Goal: Task Accomplishment & Management: Complete application form

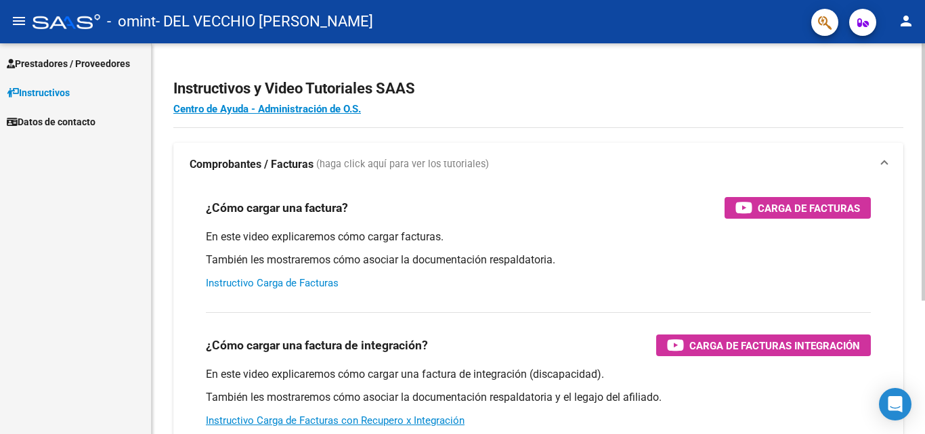
click at [301, 280] on link "Instructivo Carga de Facturas" at bounding box center [272, 283] width 133 height 12
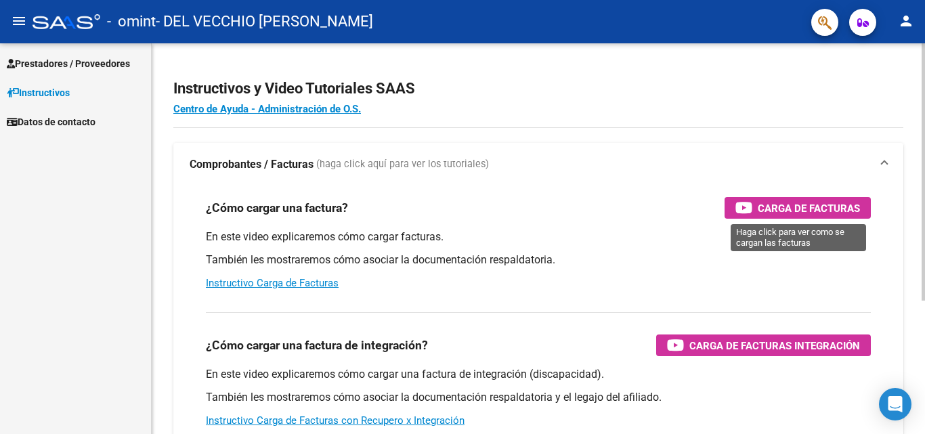
click at [795, 207] on span "Carga de Facturas" at bounding box center [809, 208] width 102 height 17
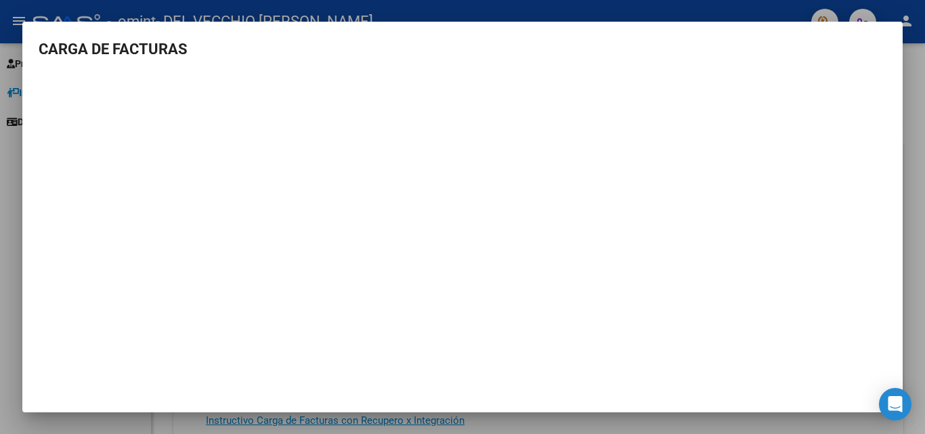
click at [908, 101] on div at bounding box center [462, 217] width 925 height 434
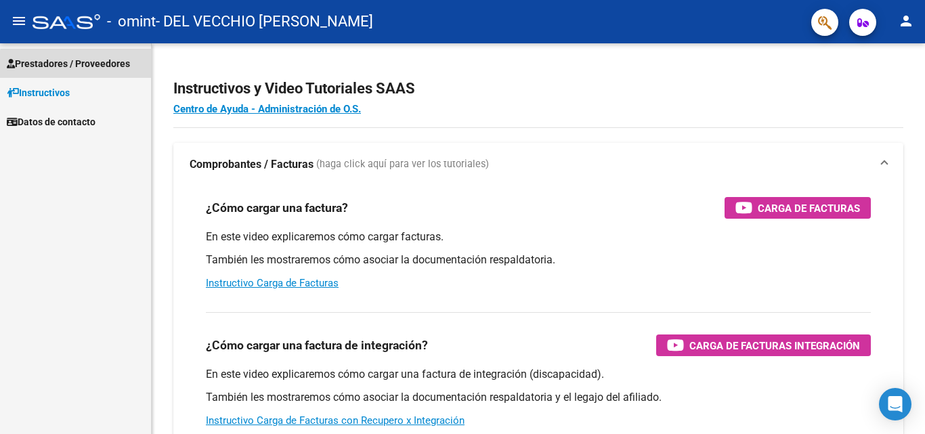
click at [81, 68] on span "Prestadores / Proveedores" at bounding box center [68, 63] width 123 height 15
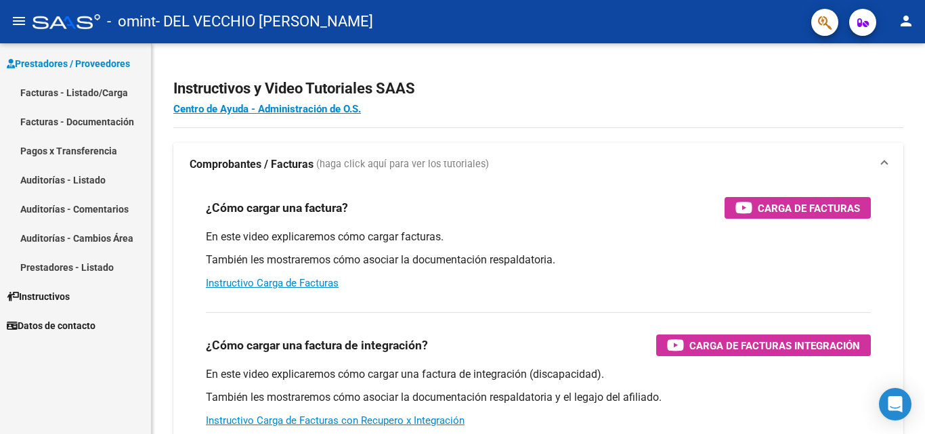
click at [54, 92] on link "Facturas - Listado/Carga" at bounding box center [75, 92] width 151 height 29
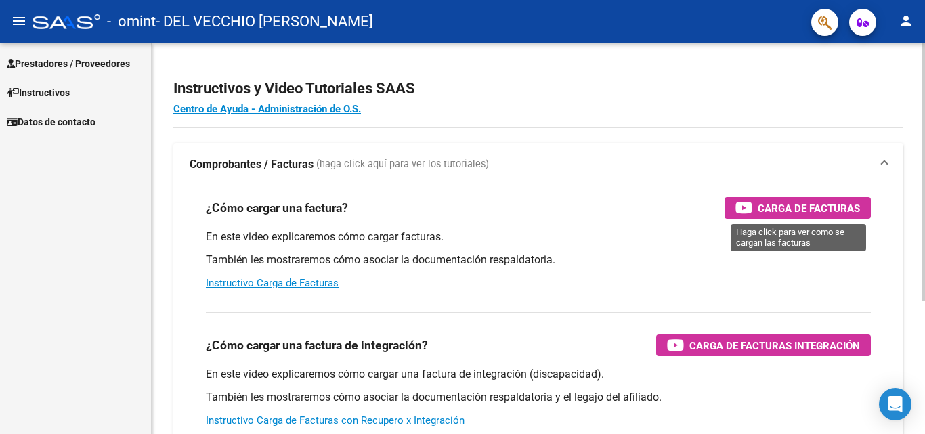
click at [816, 202] on span "Carga de Facturas" at bounding box center [809, 208] width 102 height 17
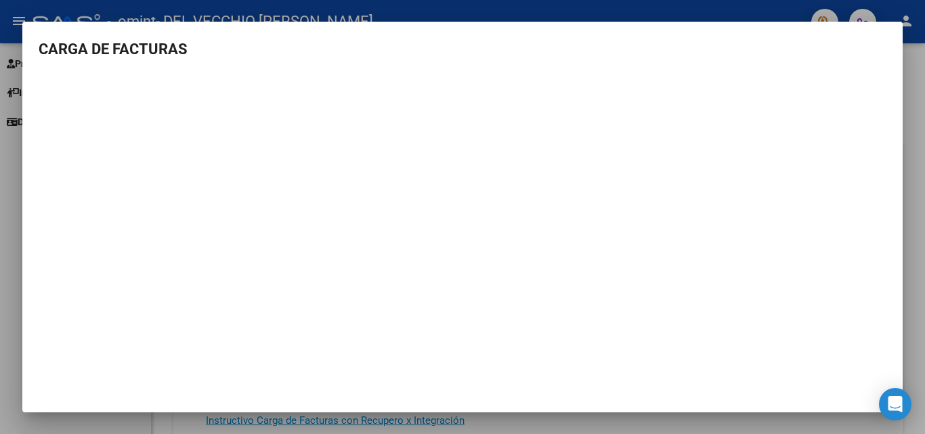
click at [407, 4] on div at bounding box center [462, 217] width 925 height 434
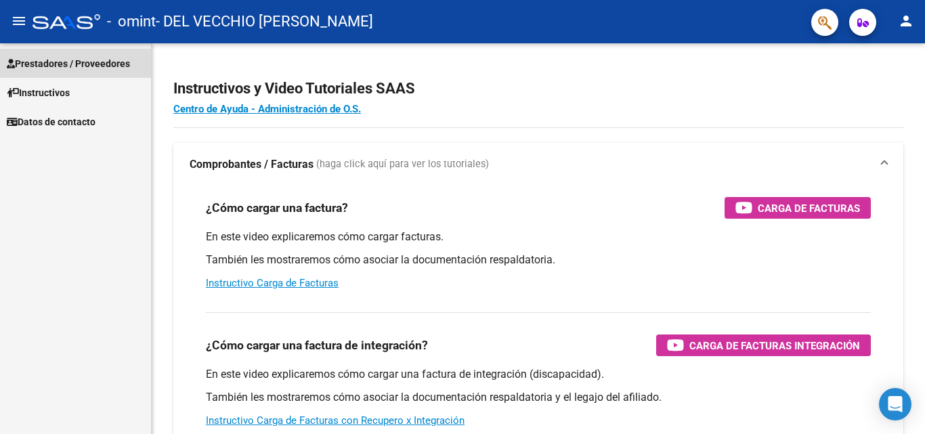
click at [49, 64] on span "Prestadores / Proveedores" at bounding box center [68, 63] width 123 height 15
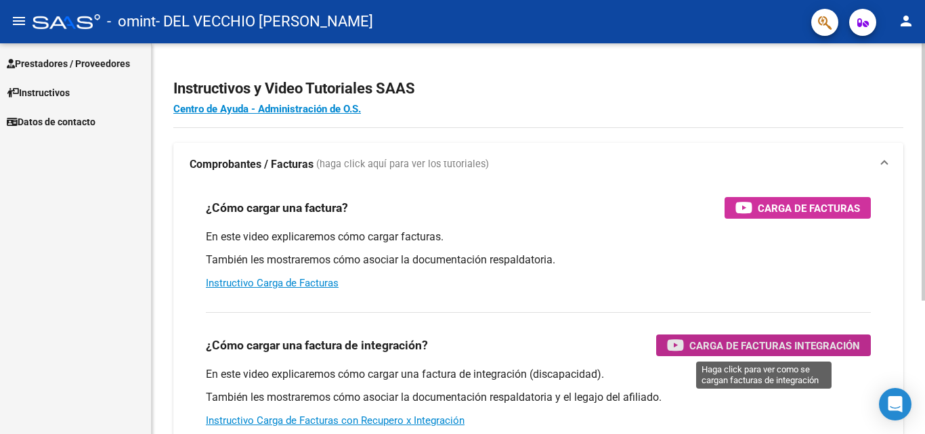
click at [792, 346] on span "Carga de Facturas Integración" at bounding box center [774, 345] width 171 height 17
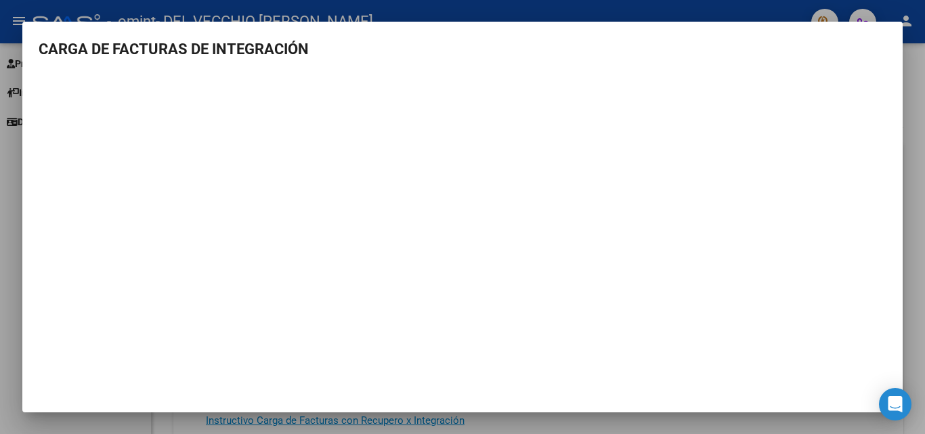
click at [517, 9] on div at bounding box center [462, 217] width 925 height 434
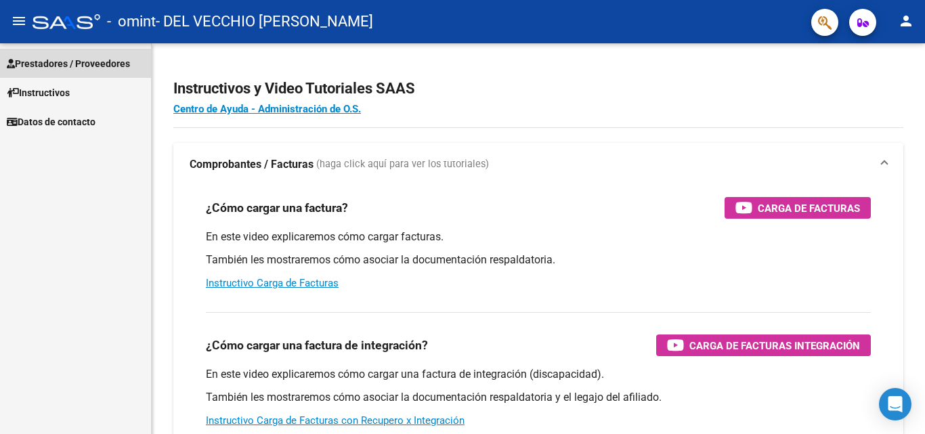
click at [83, 60] on span "Prestadores / Proveedores" at bounding box center [68, 63] width 123 height 15
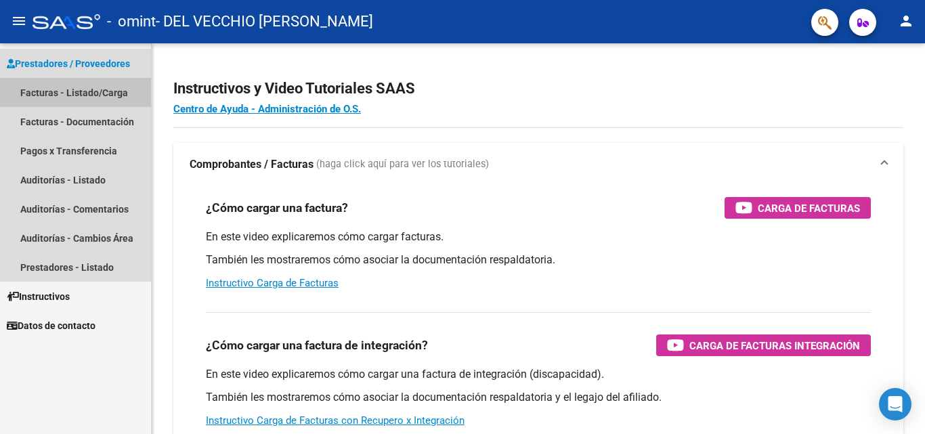
click at [97, 91] on link "Facturas - Listado/Carga" at bounding box center [75, 92] width 151 height 29
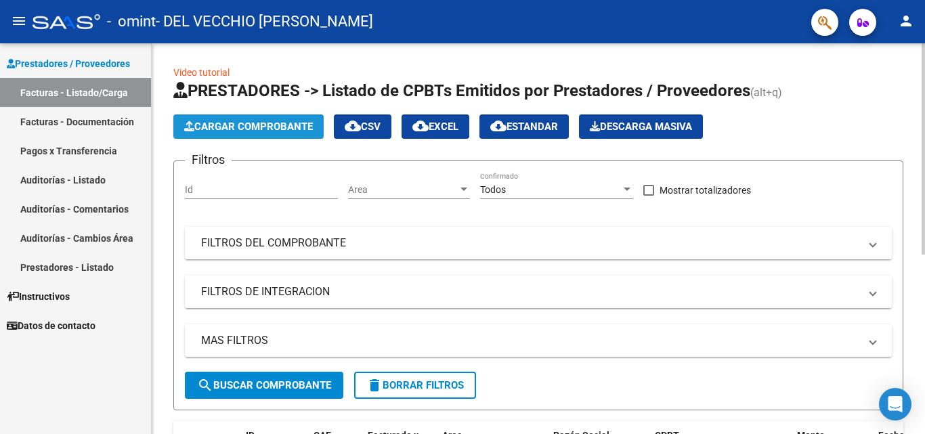
click at [236, 125] on span "Cargar Comprobante" at bounding box center [248, 127] width 129 height 12
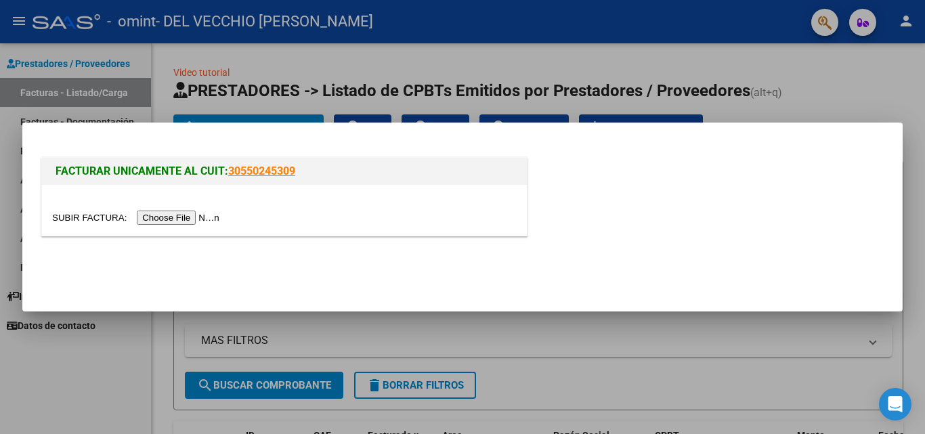
click at [176, 214] on input "file" at bounding box center [137, 218] width 171 height 14
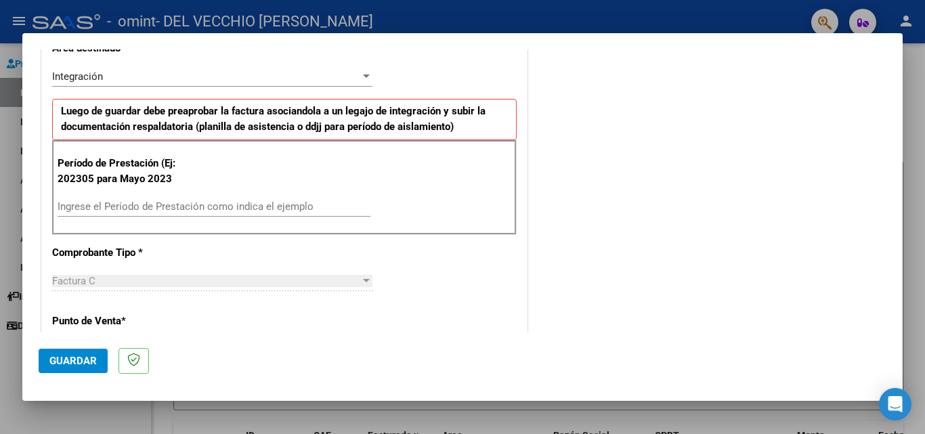
scroll to position [318, 0]
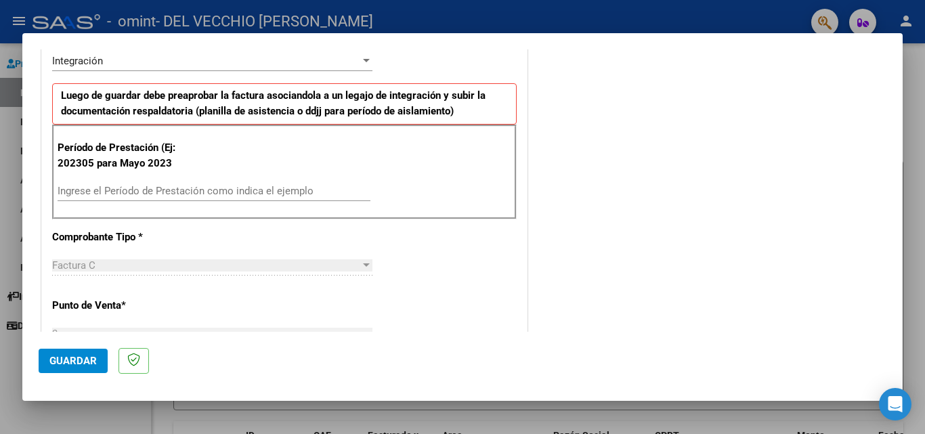
click at [87, 190] on input "Ingrese el Período de Prestación como indica el ejemplo" at bounding box center [214, 191] width 313 height 12
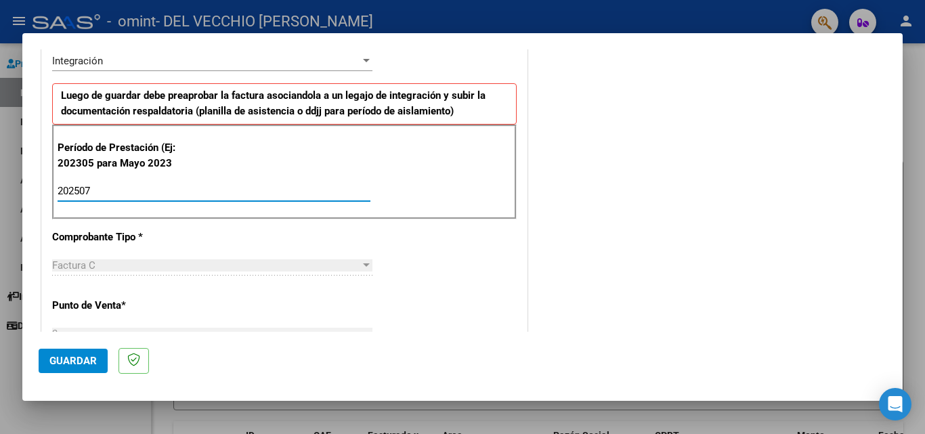
type input "202507"
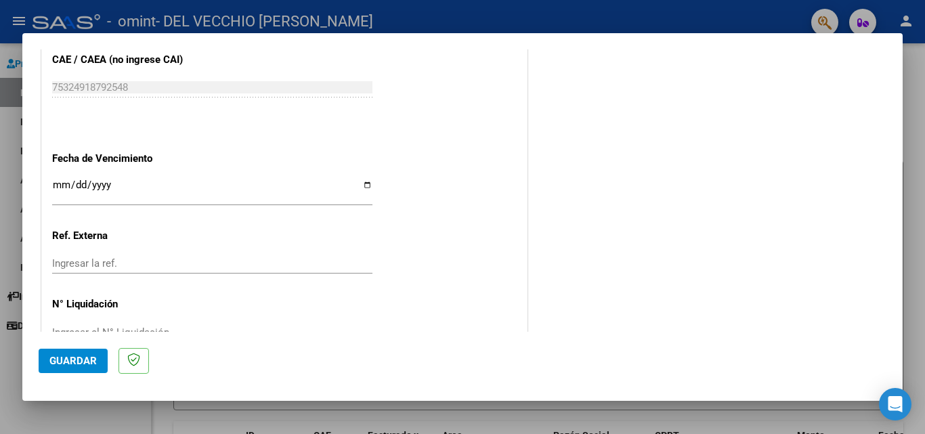
scroll to position [884, 0]
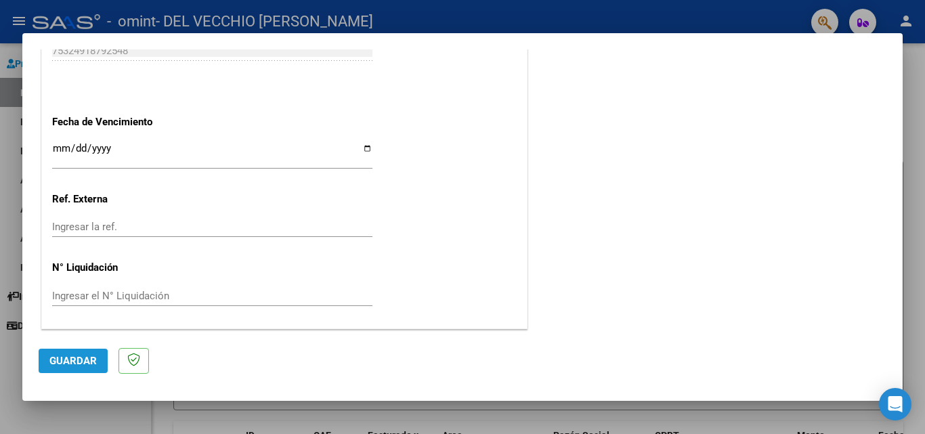
click at [63, 363] on span "Guardar" at bounding box center [72, 361] width 47 height 12
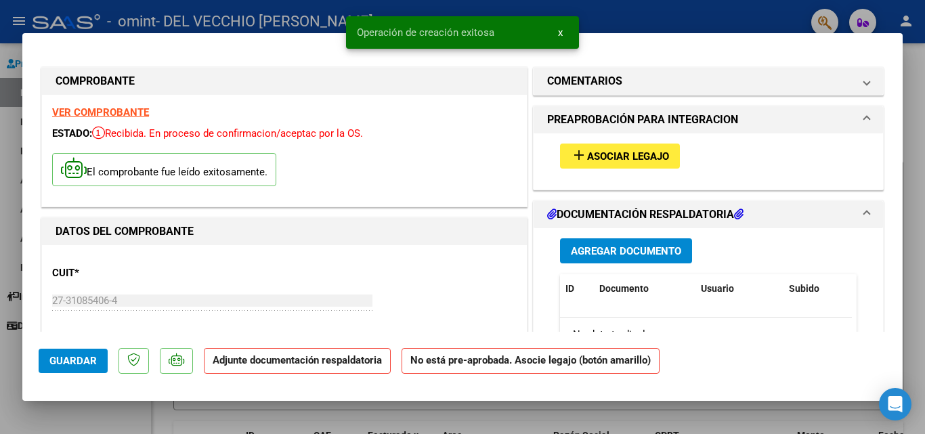
click at [636, 151] on span "Asociar Legajo" at bounding box center [628, 156] width 82 height 12
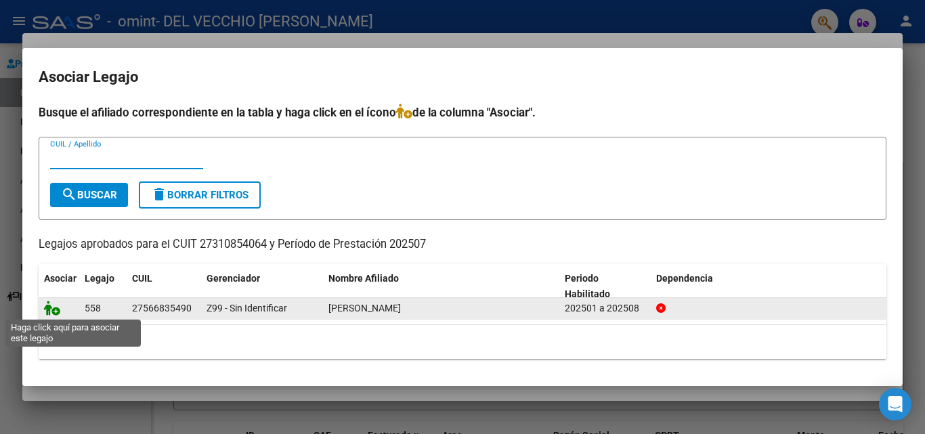
click at [48, 311] on icon at bounding box center [52, 308] width 16 height 15
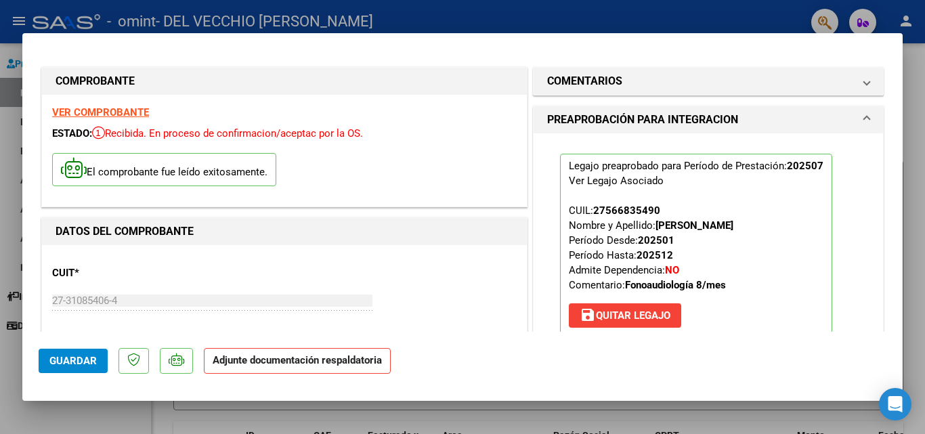
click at [344, 364] on strong "Adjunte documentación respaldatoria" at bounding box center [297, 360] width 169 height 12
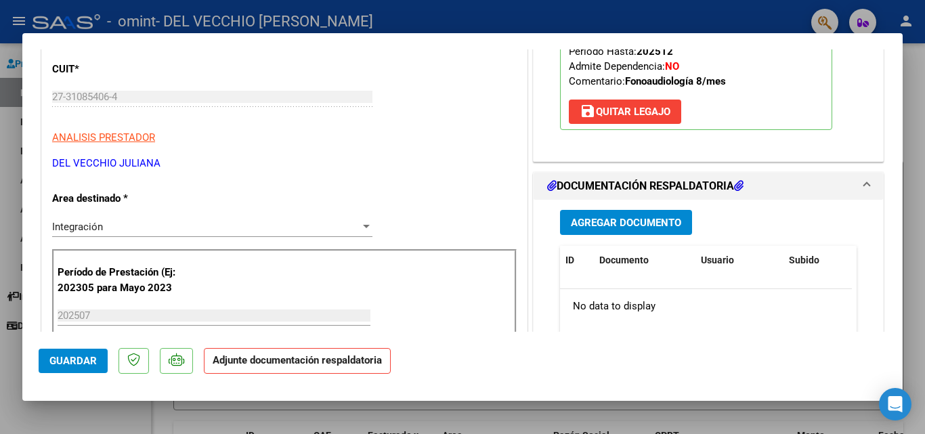
scroll to position [258, 0]
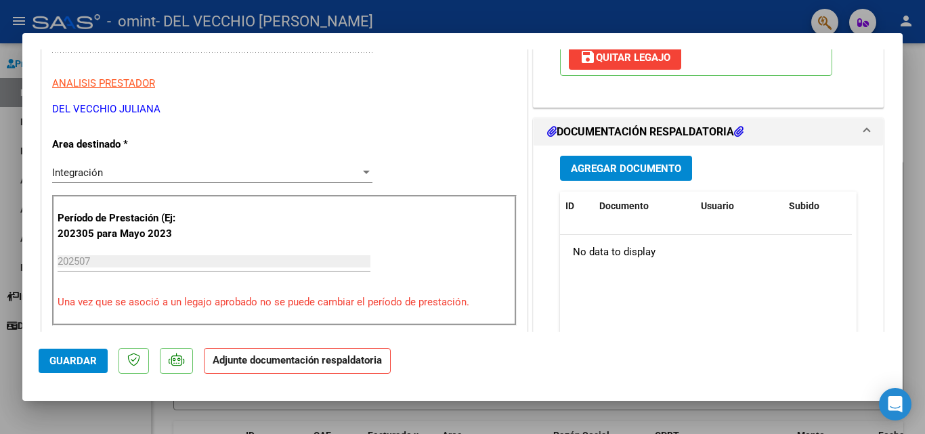
click at [607, 169] on span "Agregar Documento" at bounding box center [626, 168] width 110 height 12
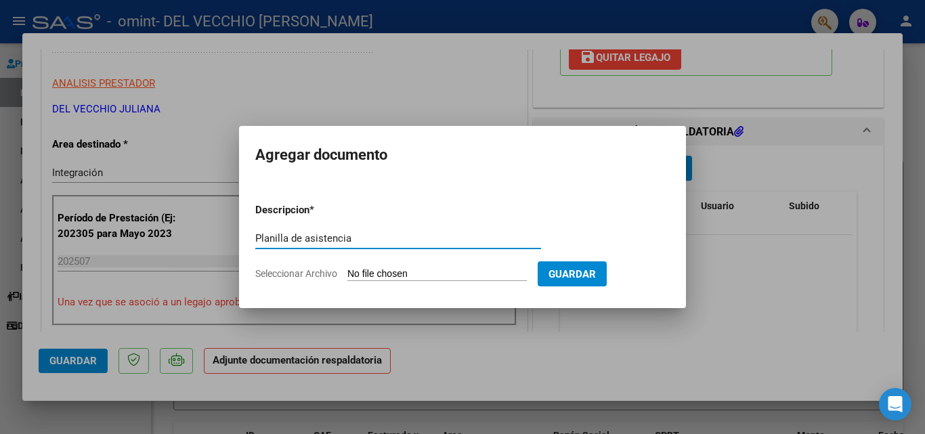
type input "Planilla de asistencia"
click at [404, 271] on input "Seleccionar Archivo" at bounding box center [436, 274] width 179 height 13
type input "C:\fakepath\PA [PERSON_NAME][DATE].pdf"
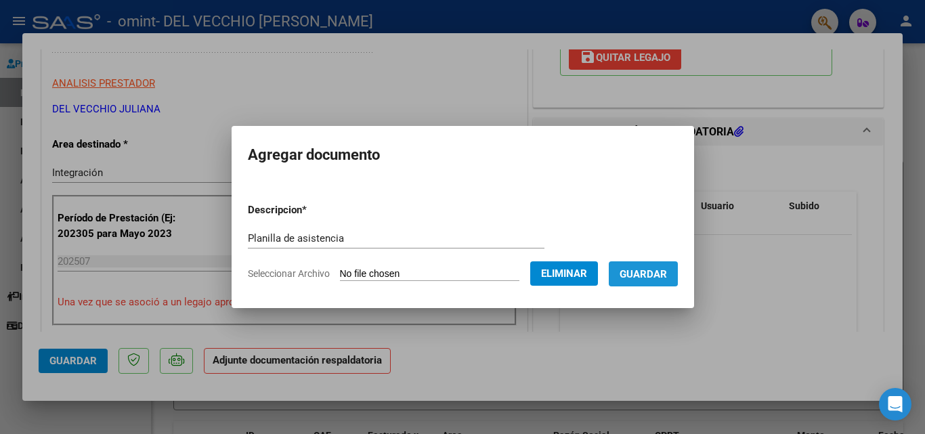
click at [643, 272] on span "Guardar" at bounding box center [643, 274] width 47 height 12
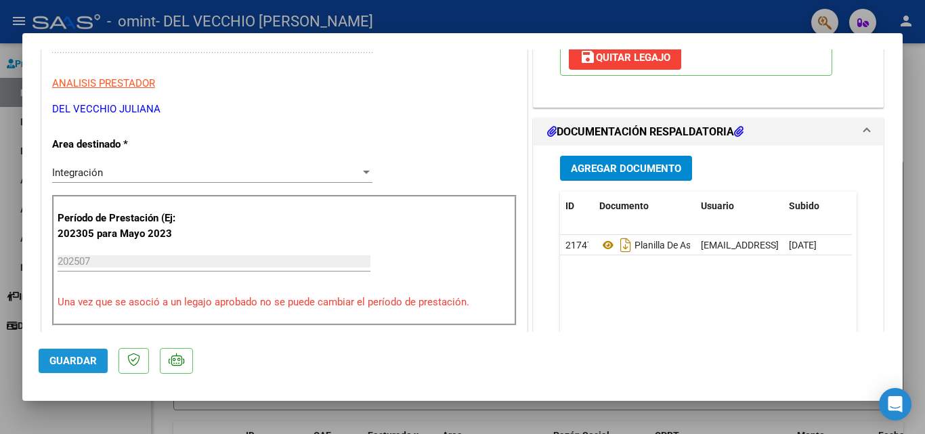
click at [80, 359] on span "Guardar" at bounding box center [72, 361] width 47 height 12
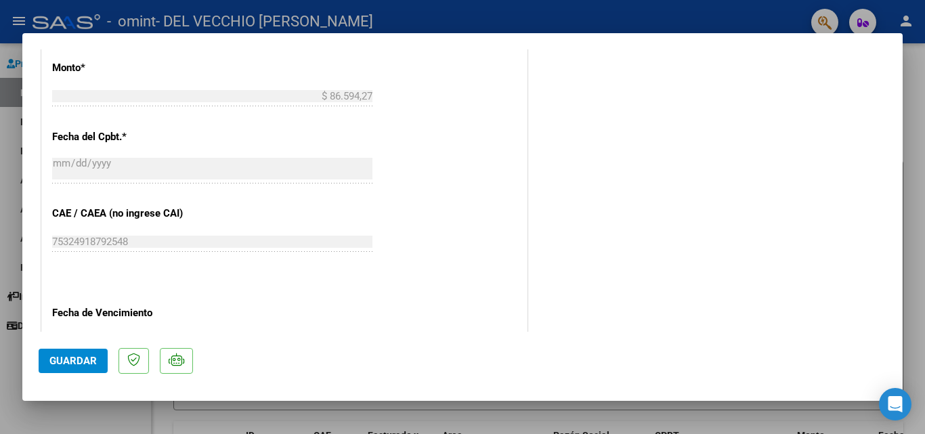
scroll to position [930, 0]
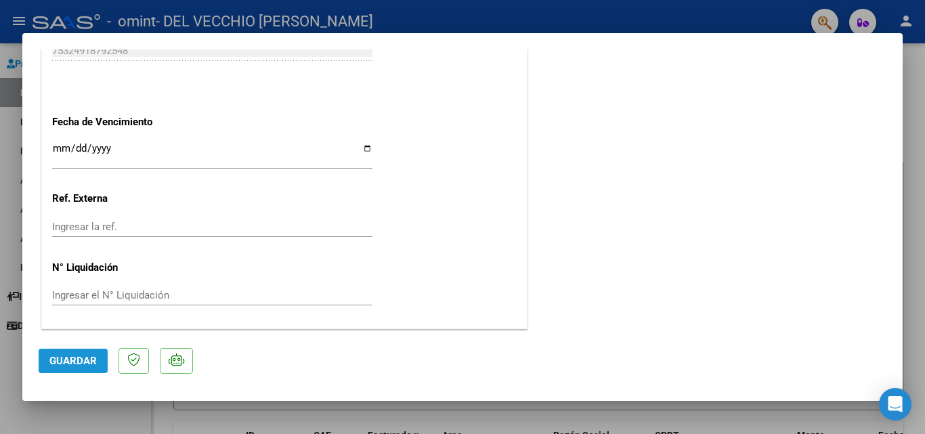
click at [59, 363] on span "Guardar" at bounding box center [72, 361] width 47 height 12
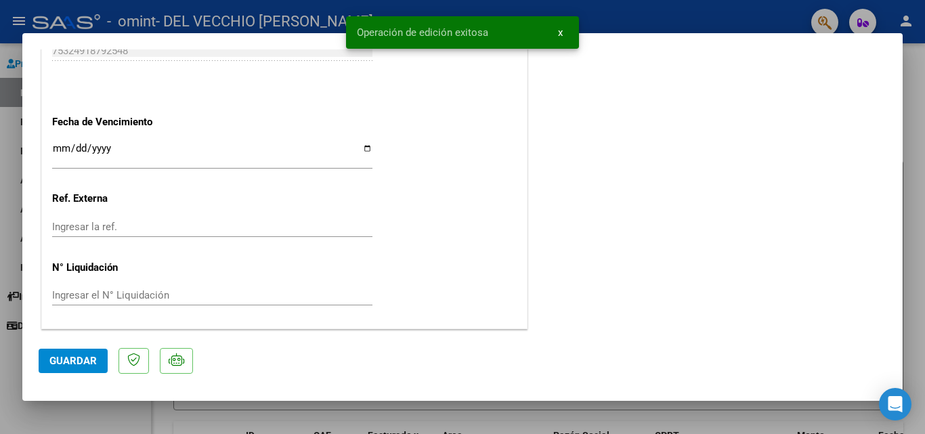
click at [1, 185] on div at bounding box center [462, 217] width 925 height 434
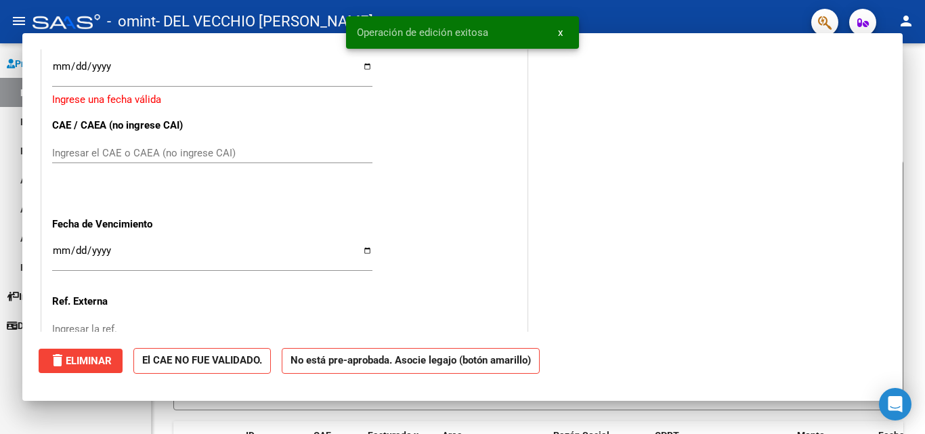
scroll to position [0, 0]
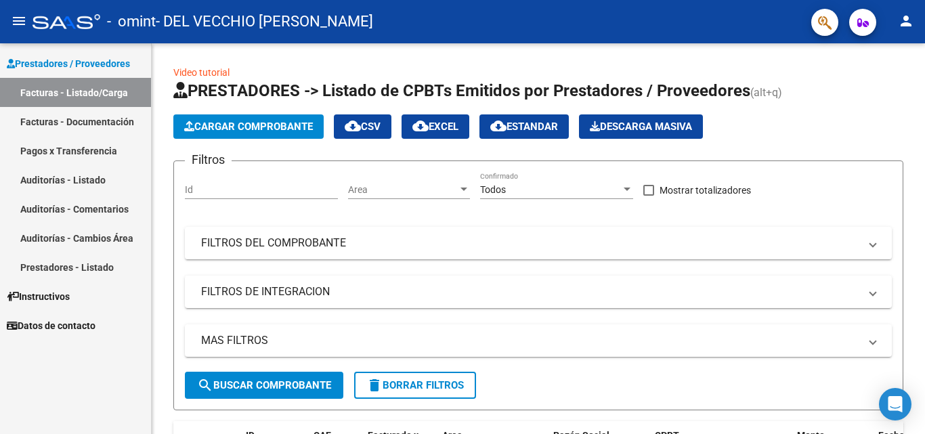
click at [41, 120] on link "Facturas - Documentación" at bounding box center [75, 121] width 151 height 29
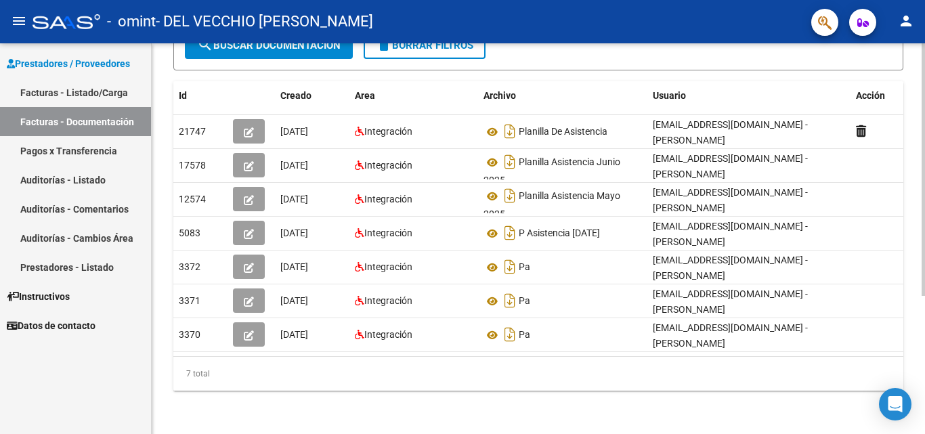
scroll to position [209, 0]
click at [924, 261] on div at bounding box center [922, 307] width 3 height 253
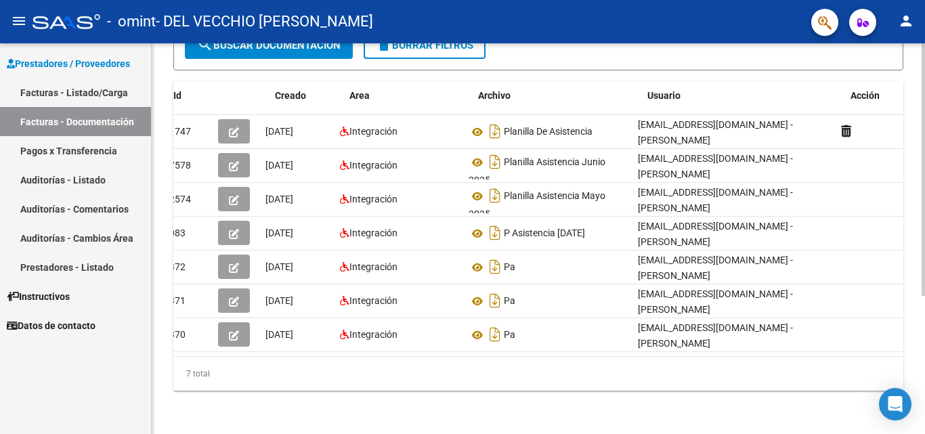
scroll to position [0, 0]
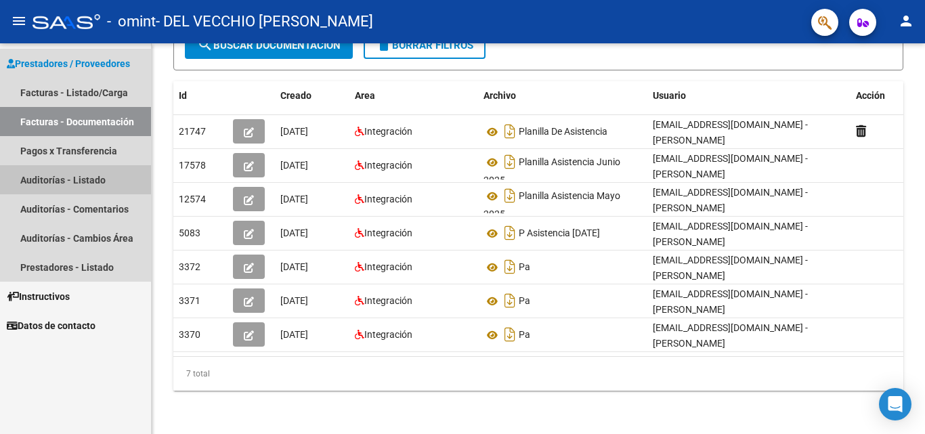
click at [38, 177] on link "Auditorías - Listado" at bounding box center [75, 179] width 151 height 29
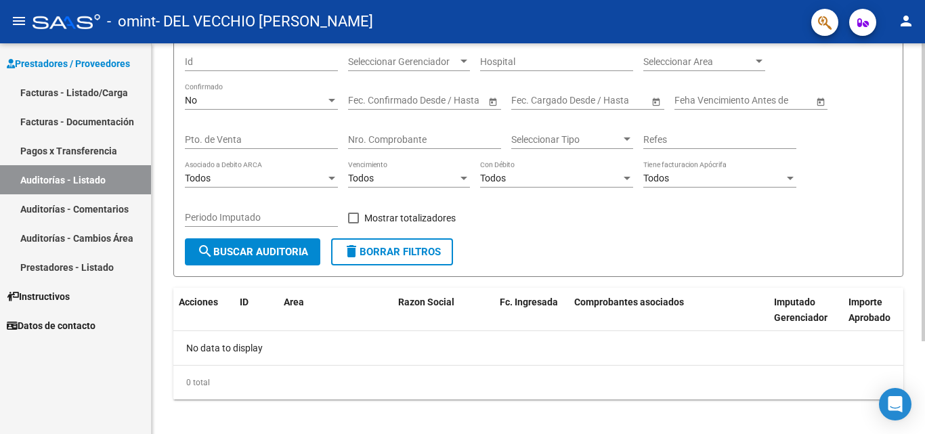
scroll to position [119, 0]
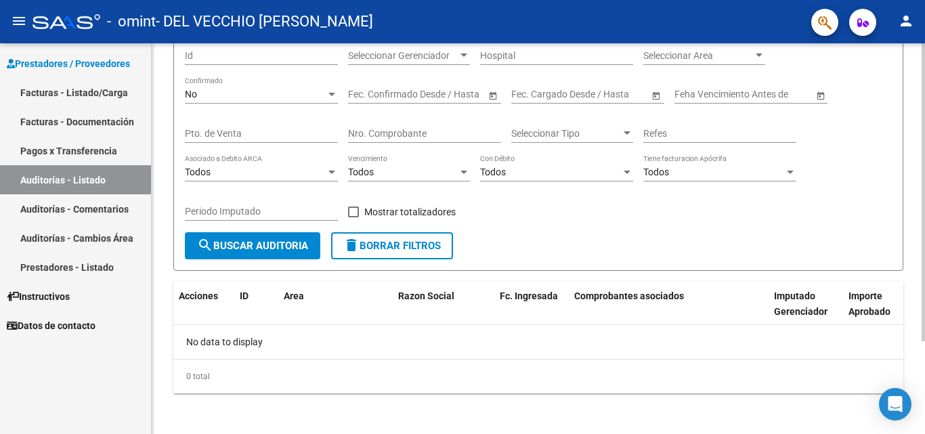
click at [924, 225] on div at bounding box center [922, 283] width 3 height 298
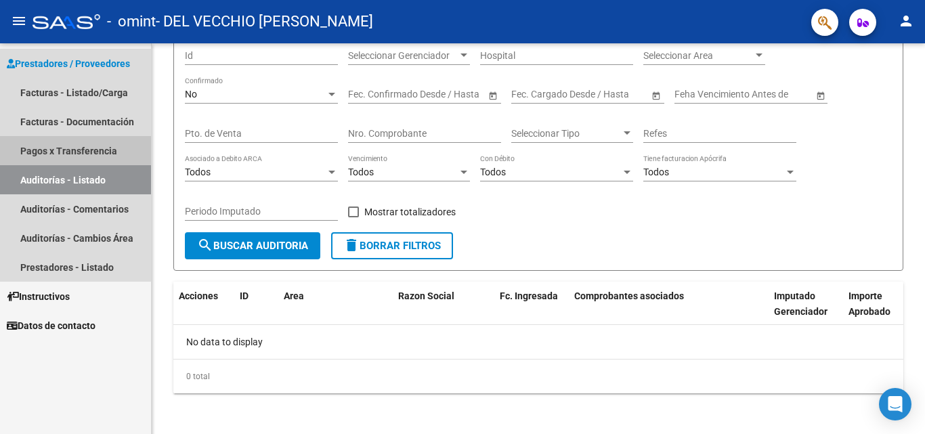
click at [32, 148] on link "Pagos x Transferencia" at bounding box center [75, 150] width 151 height 29
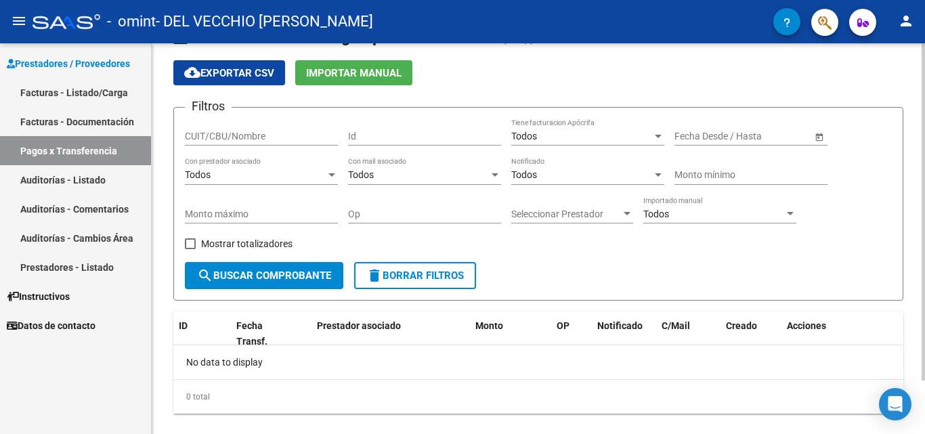
scroll to position [62, 0]
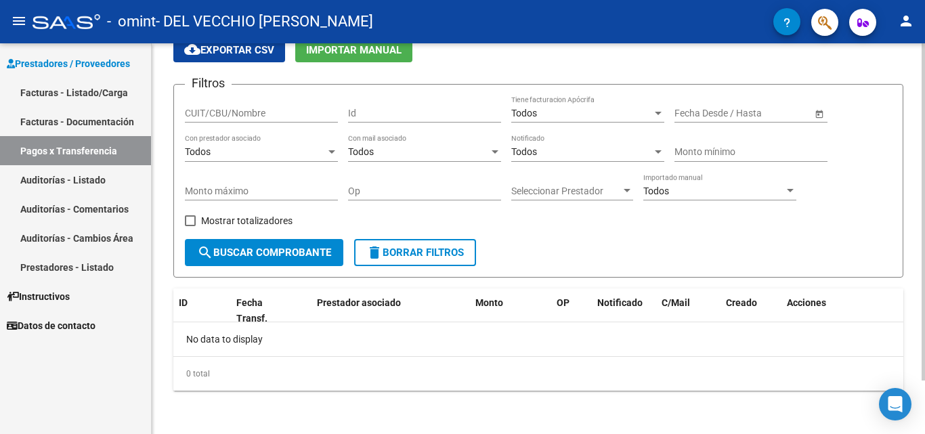
click at [924, 244] on div at bounding box center [922, 265] width 3 height 337
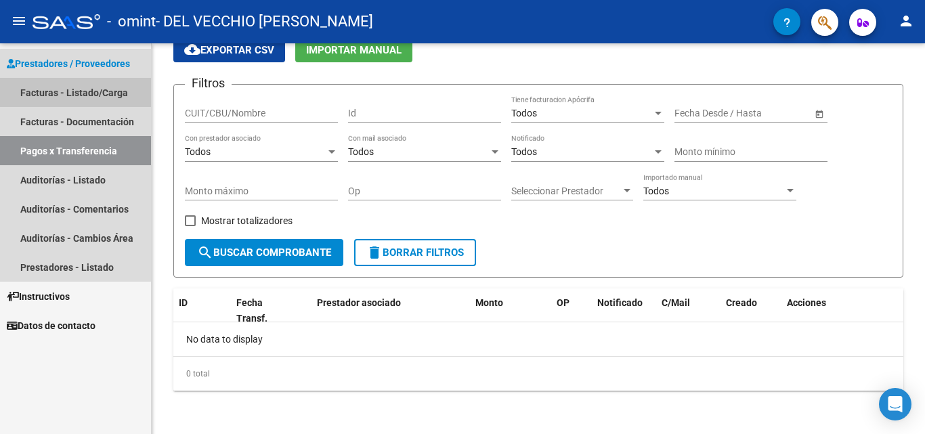
click at [68, 87] on link "Facturas - Listado/Carga" at bounding box center [75, 92] width 151 height 29
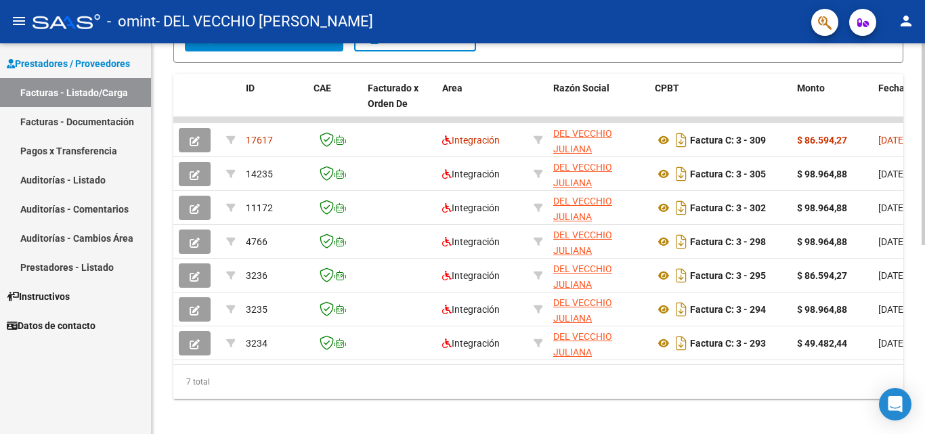
scroll to position [354, 0]
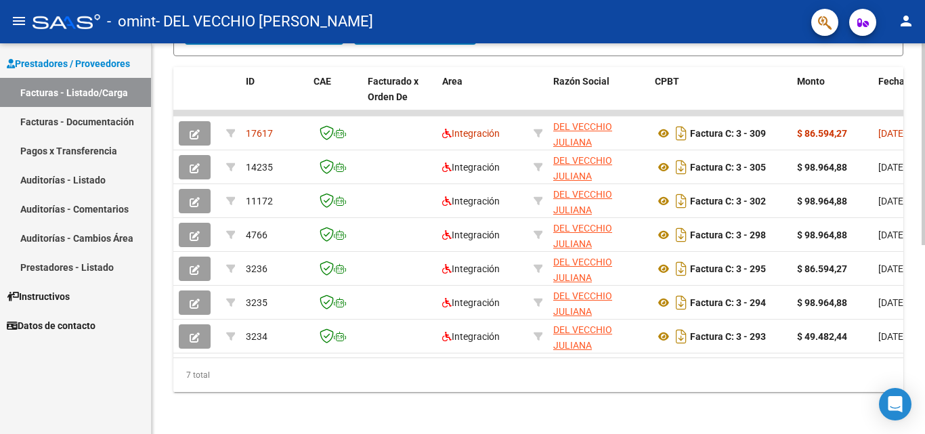
click at [924, 280] on div at bounding box center [922, 333] width 3 height 202
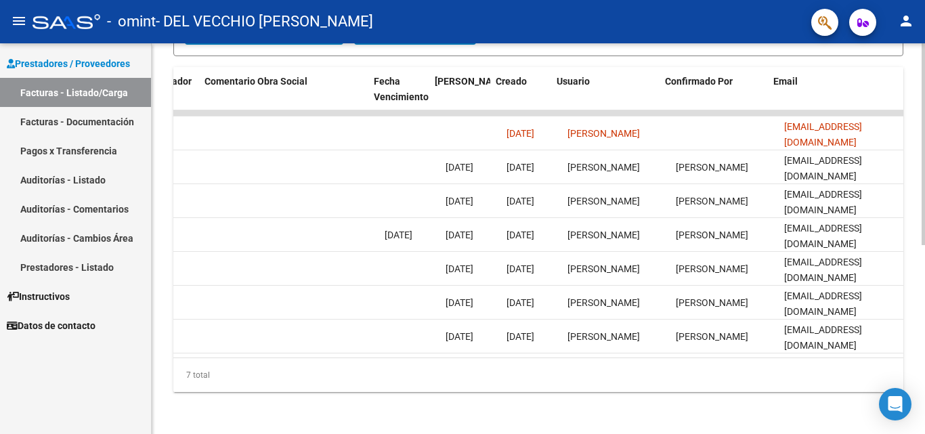
scroll to position [0, 2125]
